Goal: Find contact information: Find contact information

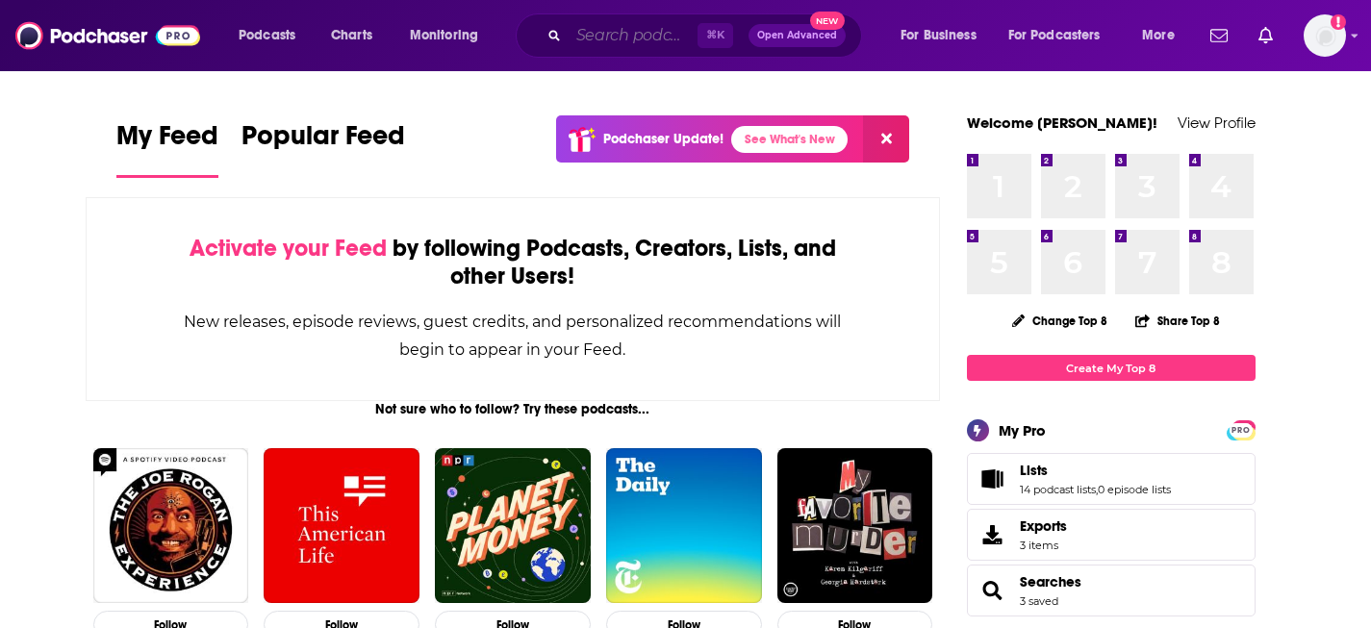
click at [609, 40] on input "Search podcasts, credits, & more..." at bounding box center [633, 35] width 129 height 31
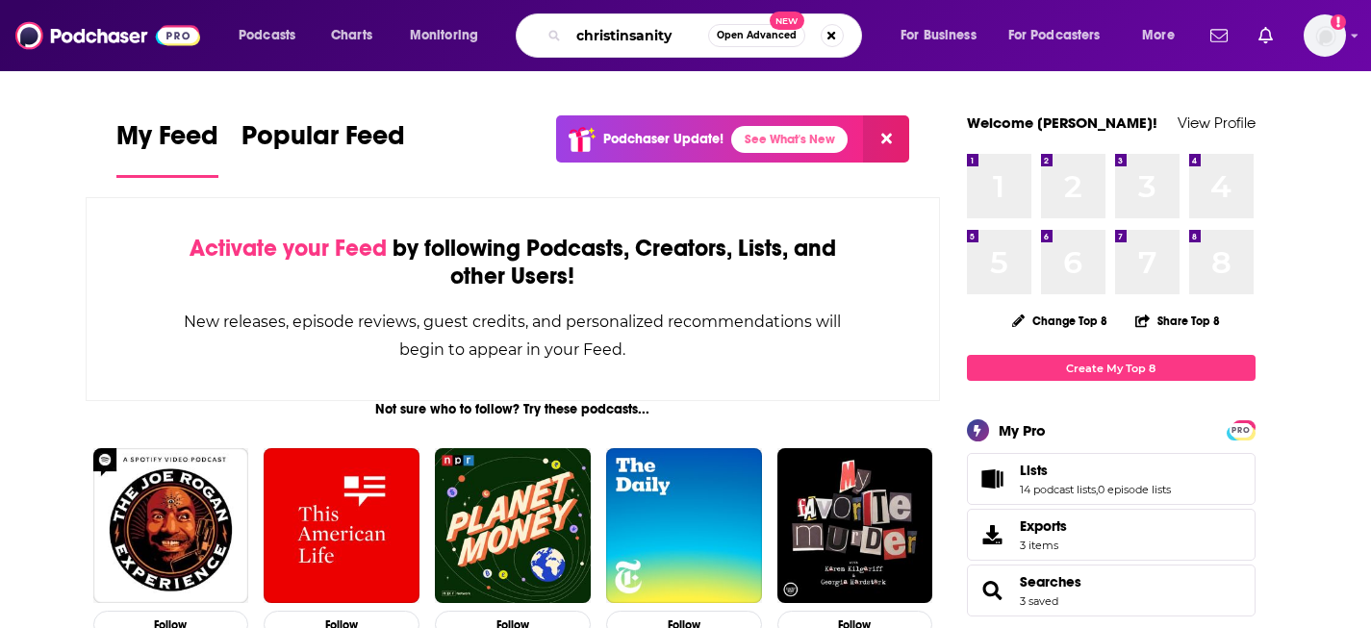
type input "christinsanity"
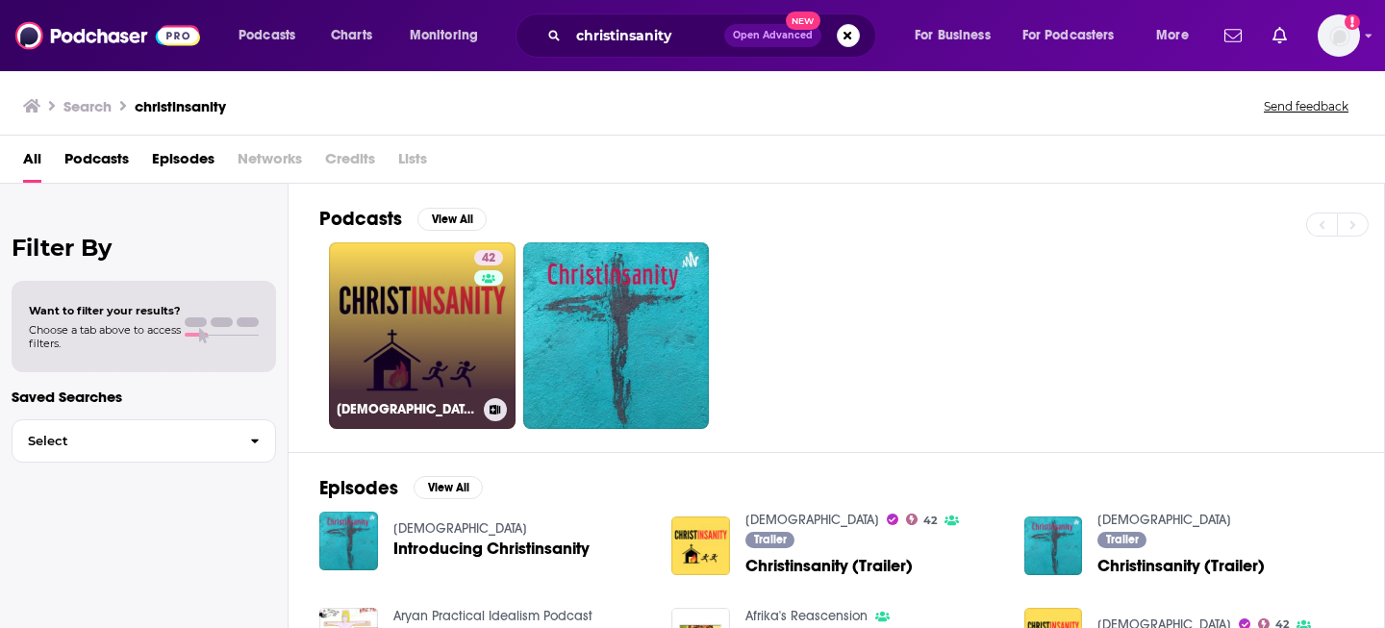
click at [432, 326] on link "42 [DEMOGRAPHIC_DATA]" at bounding box center [422, 335] width 187 height 187
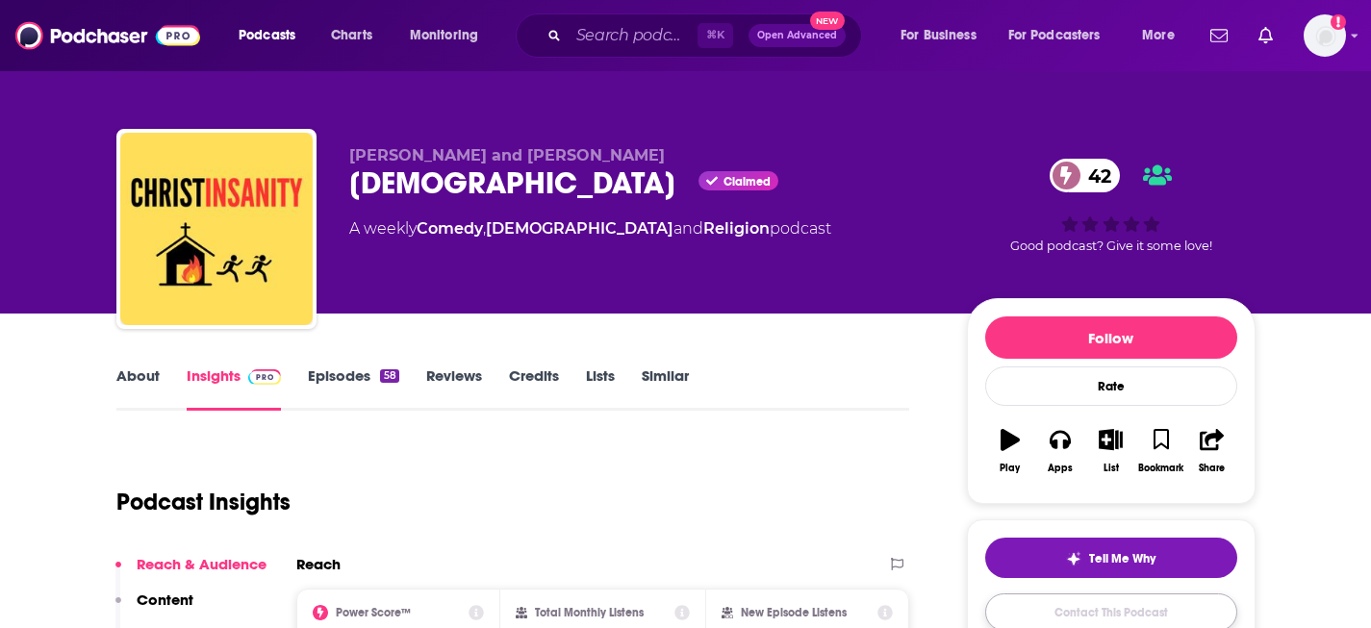
click at [1151, 616] on link "Contact This Podcast" at bounding box center [1111, 613] width 252 height 38
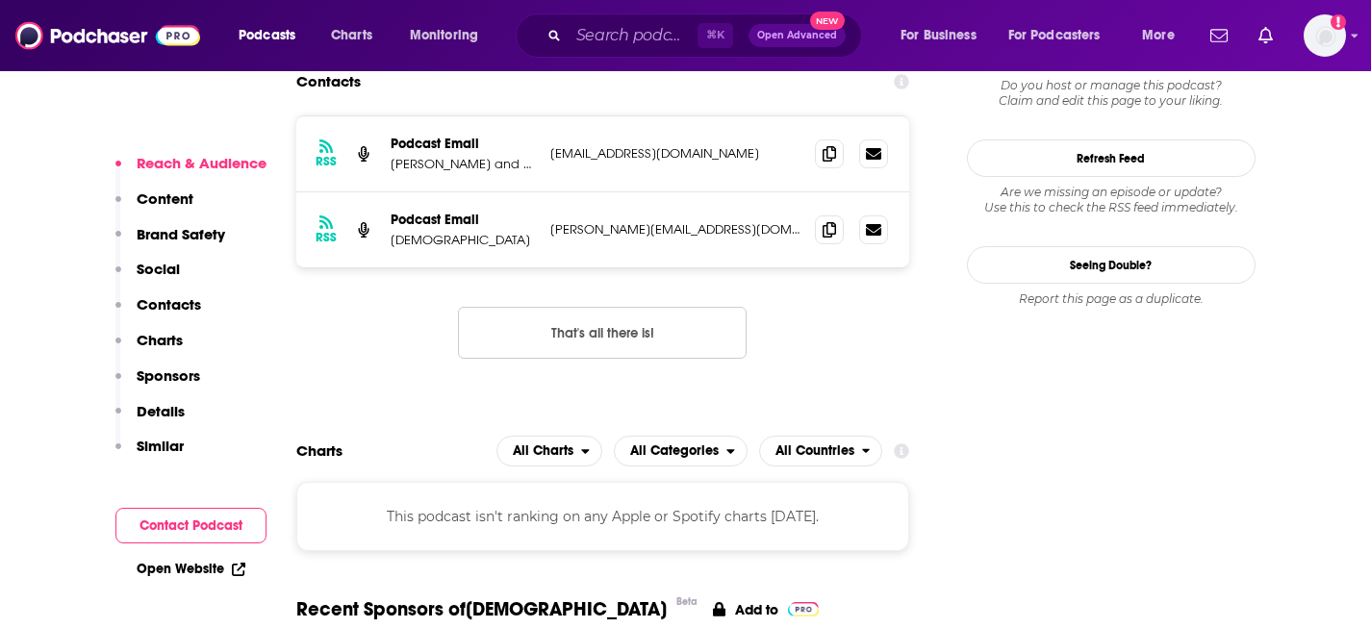
scroll to position [1700, 0]
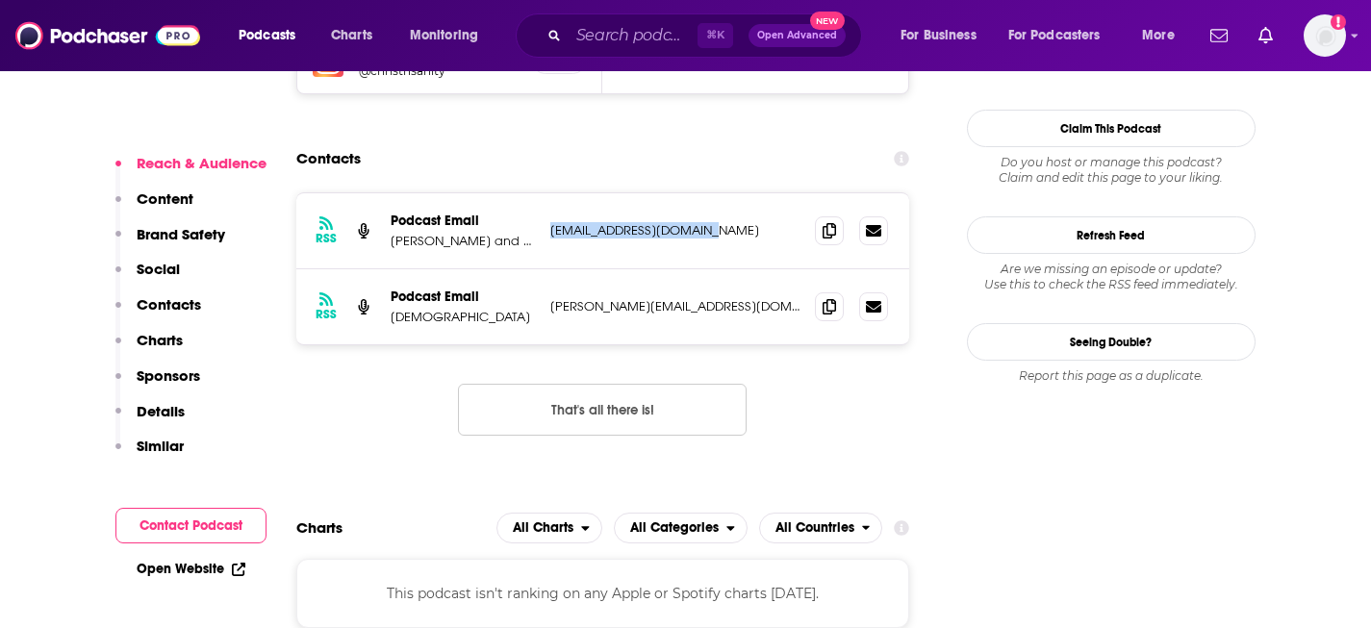
drag, startPoint x: 696, startPoint y: 229, endPoint x: 548, endPoint y: 235, distance: 147.3
click at [550, 232] on p "[EMAIL_ADDRESS][DOMAIN_NAME]" at bounding box center [675, 230] width 250 height 16
copy p "[EMAIL_ADDRESS][DOMAIN_NAME]"
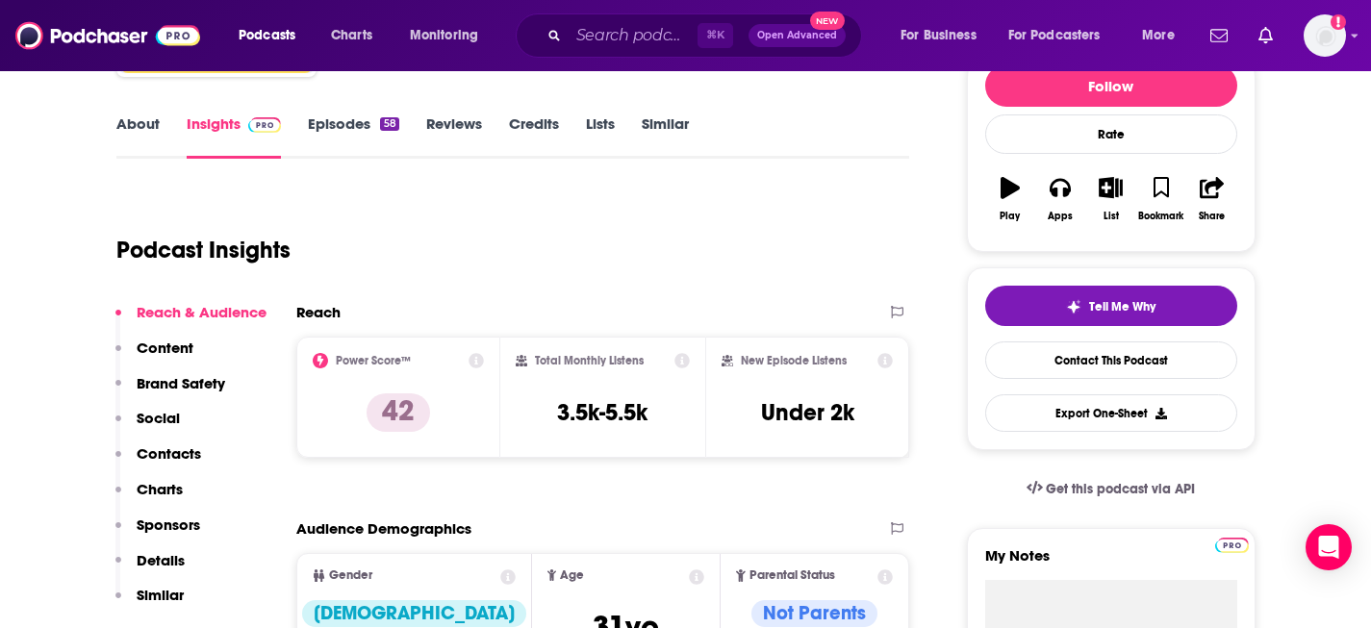
scroll to position [207, 0]
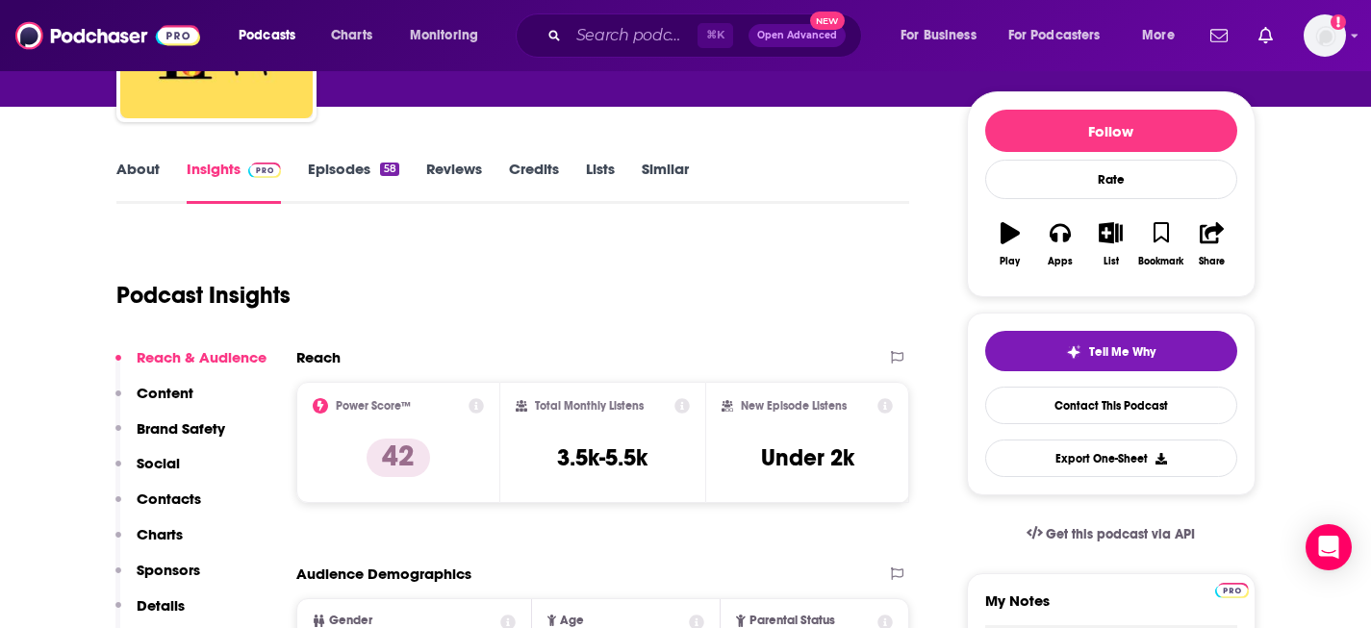
click at [343, 168] on link "Episodes 58" at bounding box center [353, 182] width 90 height 44
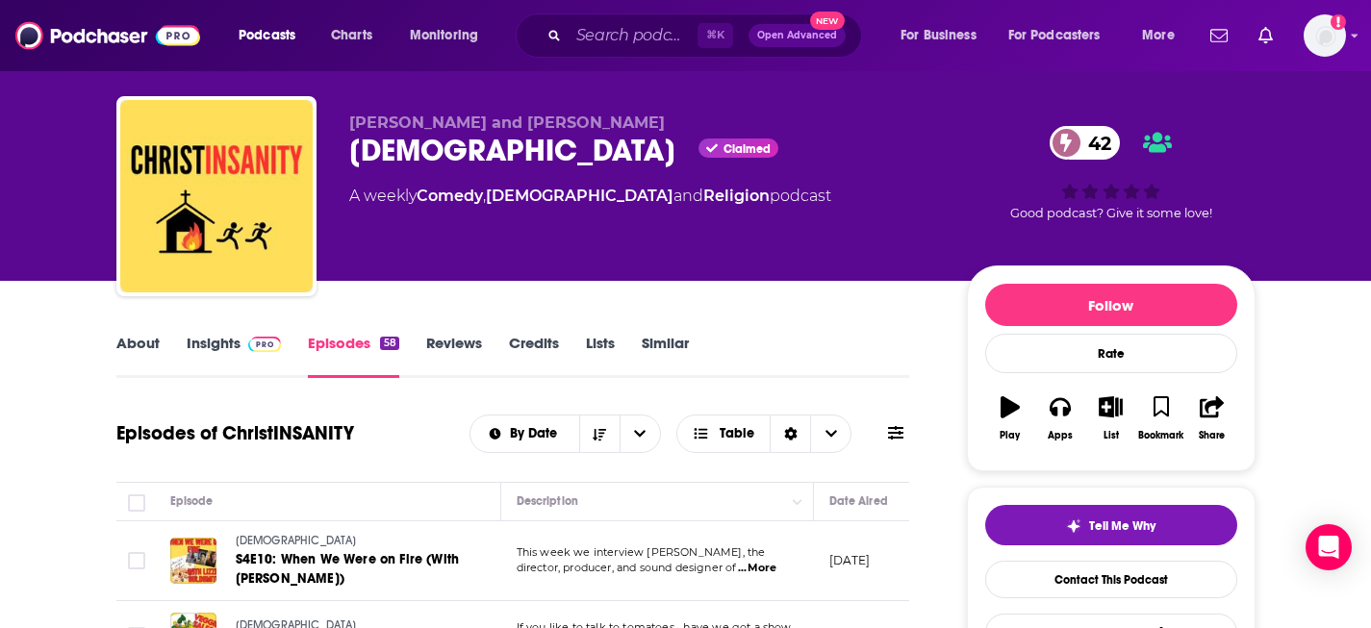
scroll to position [177, 0]
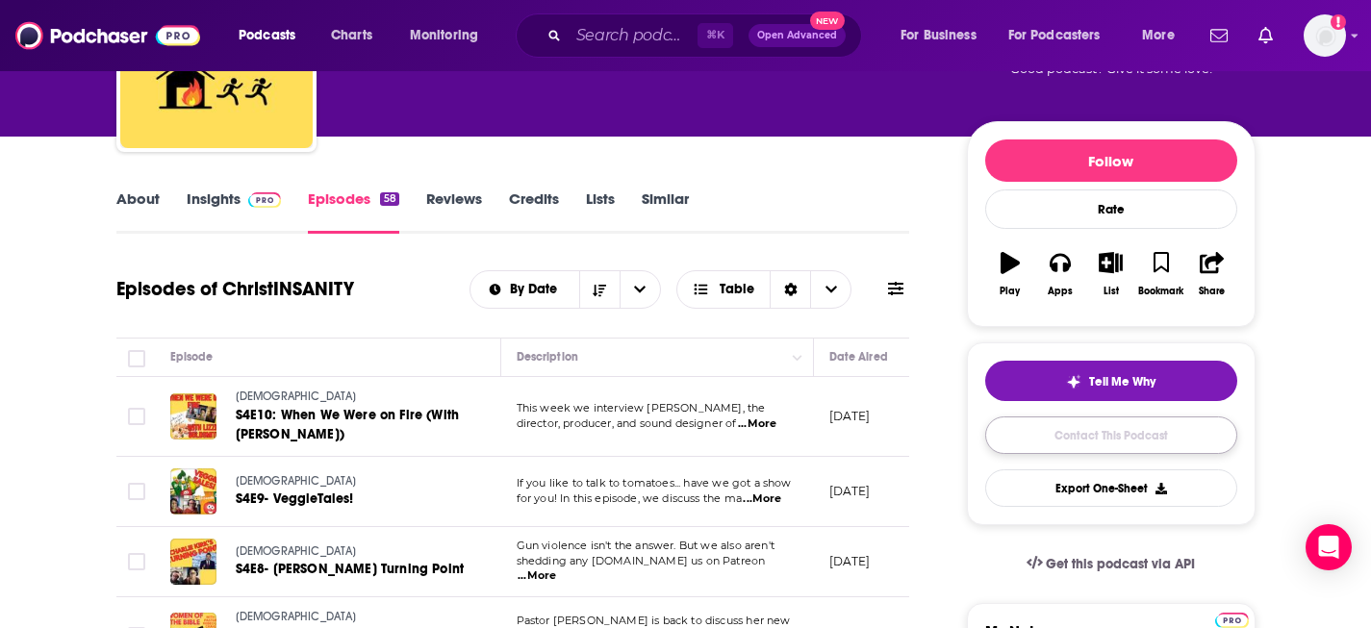
click at [1074, 440] on link "Contact This Podcast" at bounding box center [1111, 436] width 252 height 38
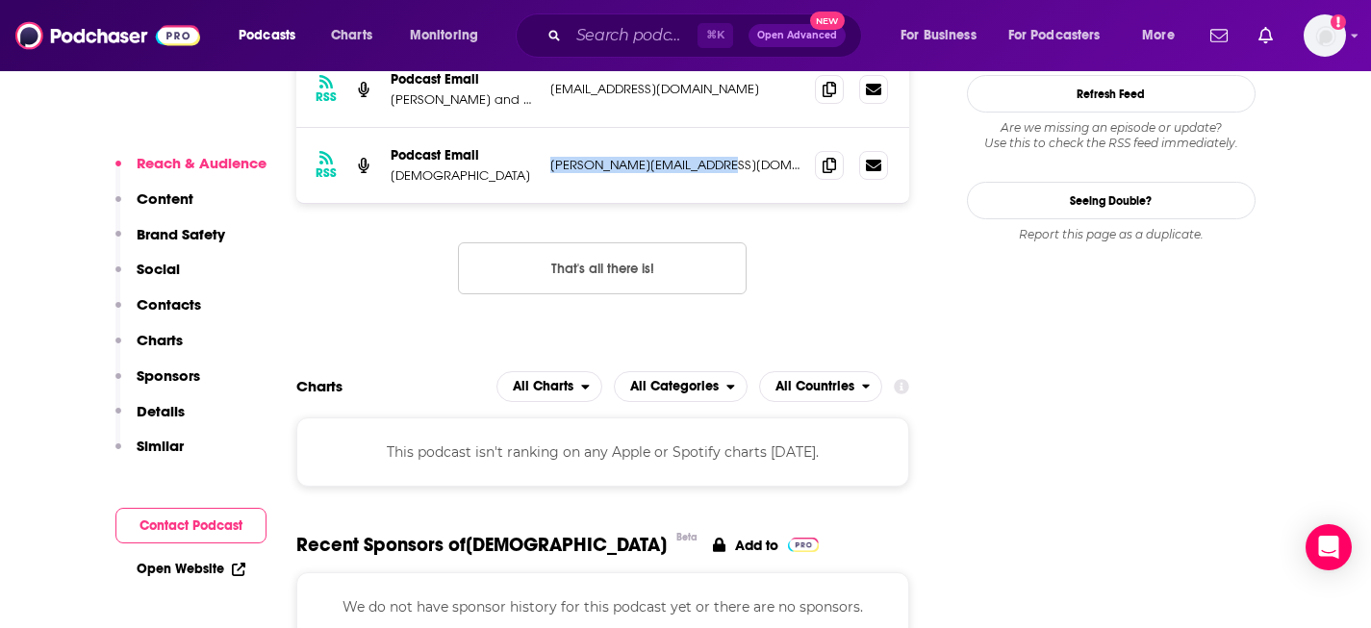
drag, startPoint x: 708, startPoint y: 165, endPoint x: 546, endPoint y: 165, distance: 162.6
click at [546, 165] on div "RSS Podcast Email Christinsanity [PERSON_NAME][EMAIL_ADDRESS][DOMAIN_NAME] [PER…" at bounding box center [603, 165] width 614 height 75
copy p "[PERSON_NAME][EMAIL_ADDRESS][DOMAIN_NAME]"
